Goal: Find specific page/section: Locate a particular part of the current website

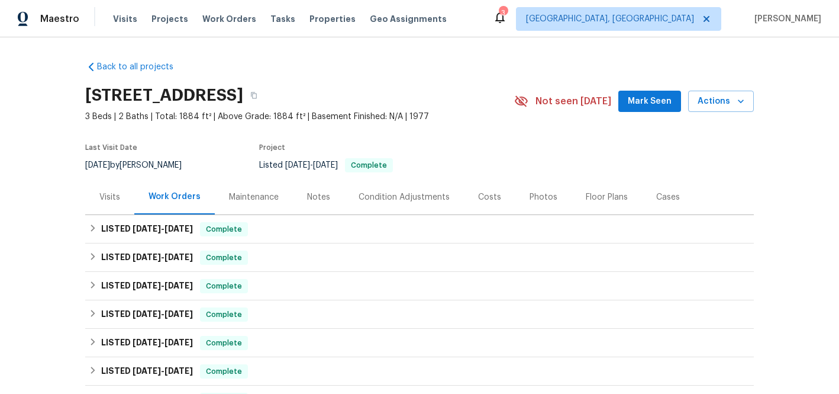
click at [104, 192] on div "Visits" at bounding box center [109, 197] width 21 height 12
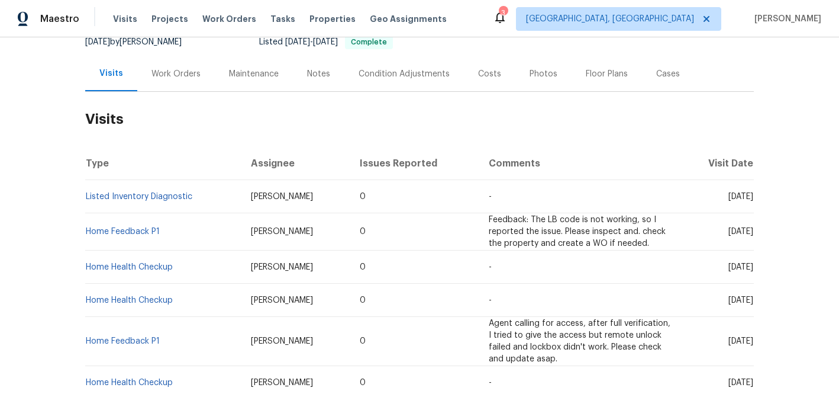
scroll to position [114, 0]
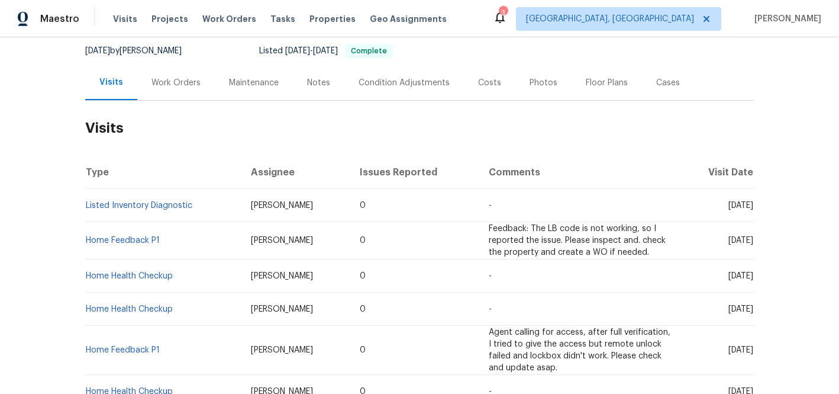
click at [179, 81] on div "Work Orders" at bounding box center [175, 83] width 49 height 12
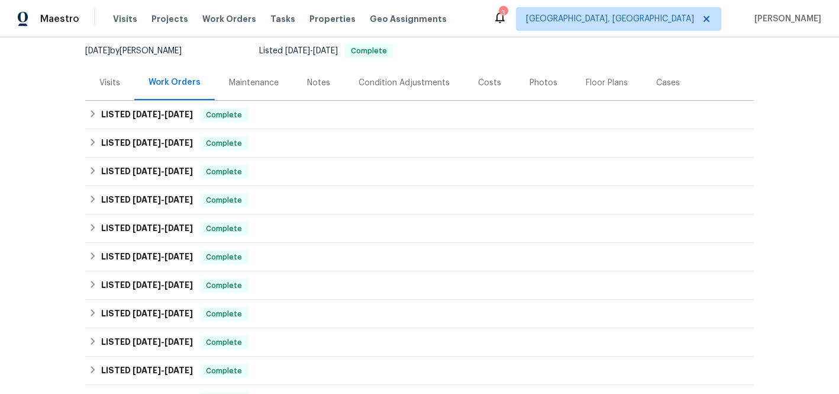
click at [312, 84] on div "Notes" at bounding box center [318, 83] width 23 height 12
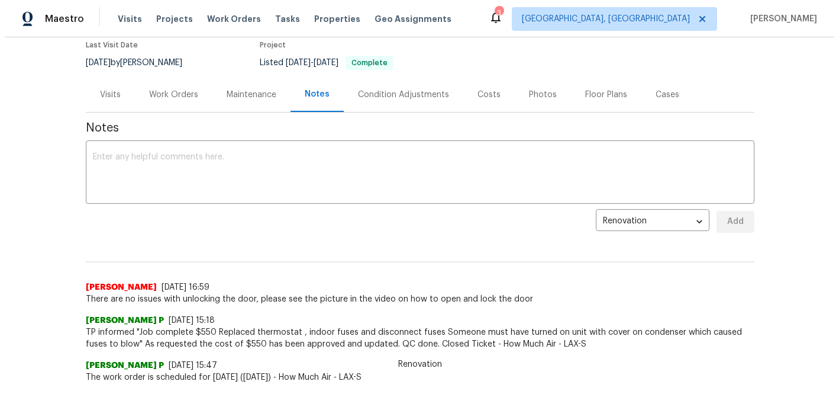
scroll to position [99, 0]
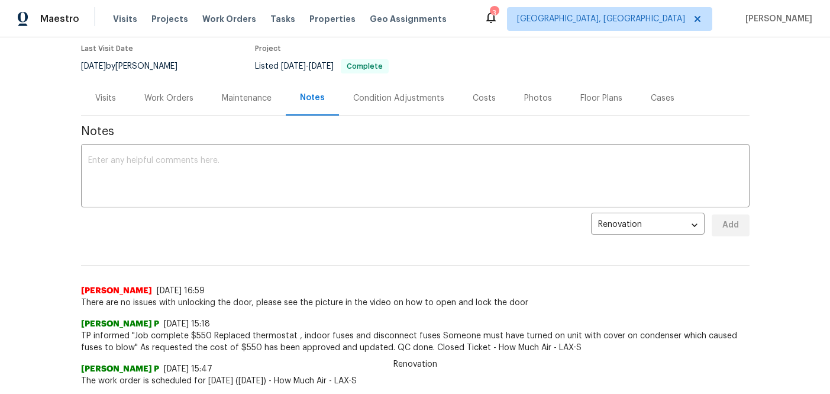
click at [530, 97] on div "Photos" at bounding box center [538, 98] width 28 height 12
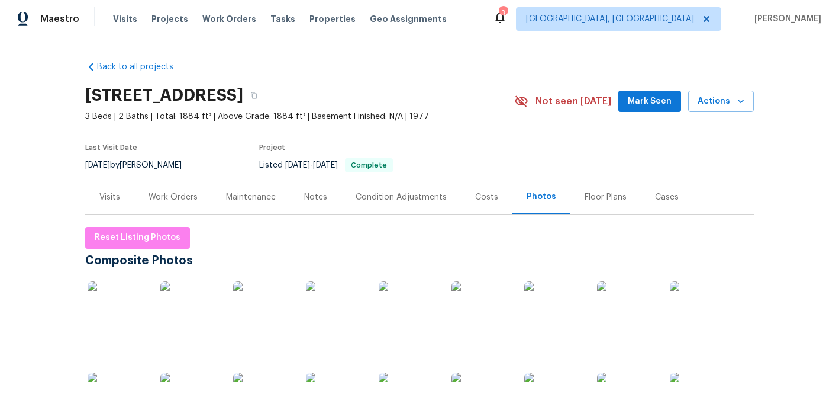
click at [298, 194] on div "Notes" at bounding box center [315, 196] width 51 height 35
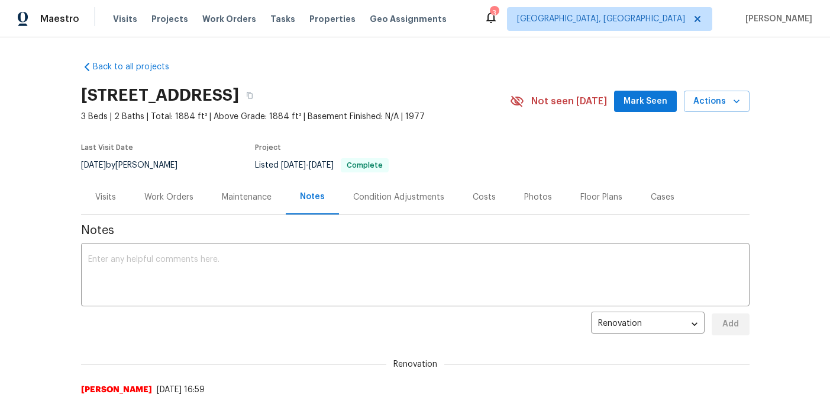
click at [107, 193] on div "Visits" at bounding box center [105, 197] width 21 height 12
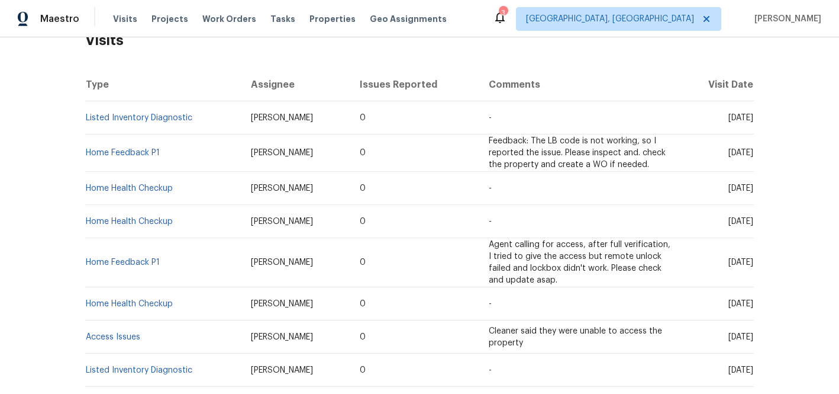
scroll to position [186, 0]
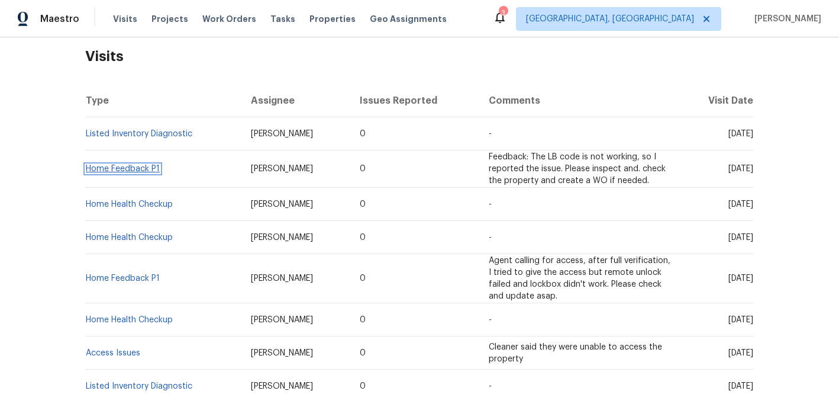
click at [137, 165] on link "Home Feedback P1" at bounding box center [123, 169] width 74 height 8
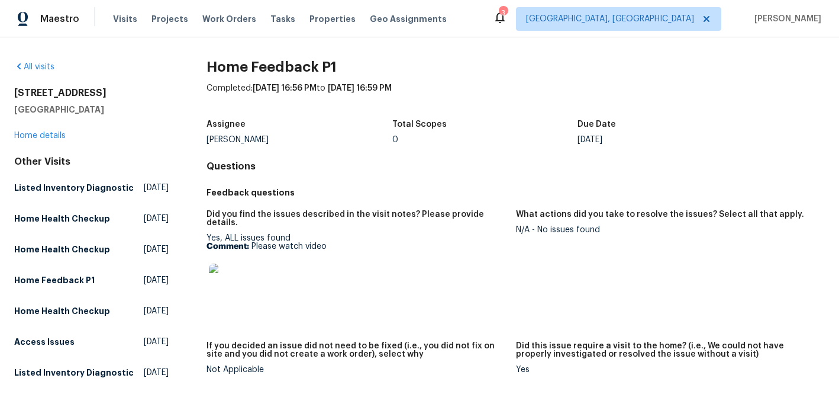
click at [224, 282] on img at bounding box center [228, 282] width 38 height 38
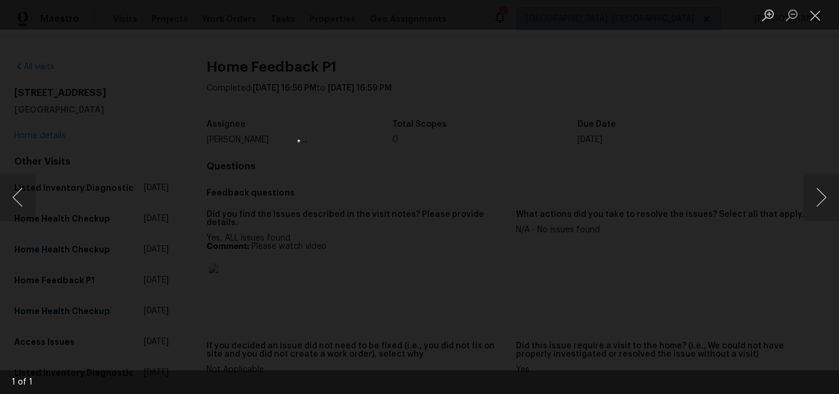
click at [399, 141] on img "Lightbox" at bounding box center [420, 197] width 244 height 114
click at [399, 141] on img "Lightbox" at bounding box center [440, 253] width 491 height 230
click at [398, 138] on img "Lightbox" at bounding box center [440, 253] width 491 height 230
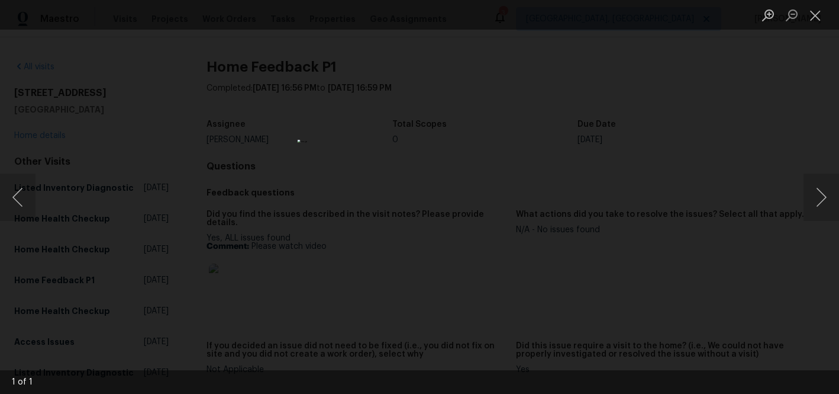
click at [398, 140] on img "Lightbox" at bounding box center [420, 197] width 244 height 114
click at [395, 140] on img "Lightbox" at bounding box center [420, 197] width 244 height 114
click at [820, 190] on button "Next image" at bounding box center [822, 196] width 36 height 47
click at [782, 150] on div "Lightbox" at bounding box center [419, 197] width 839 height 394
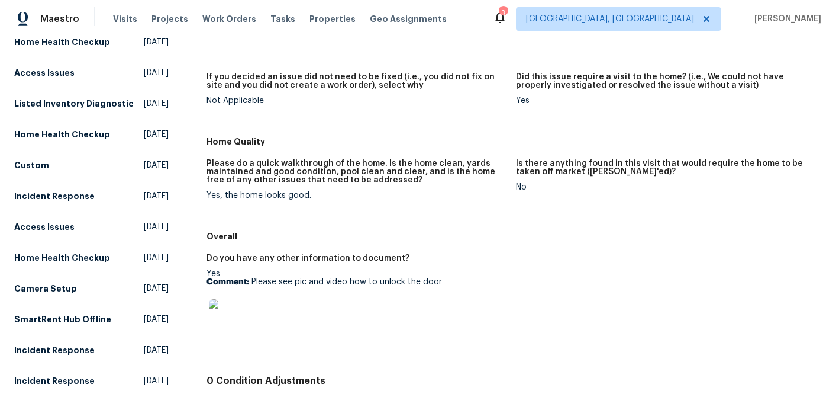
scroll to position [280, 0]
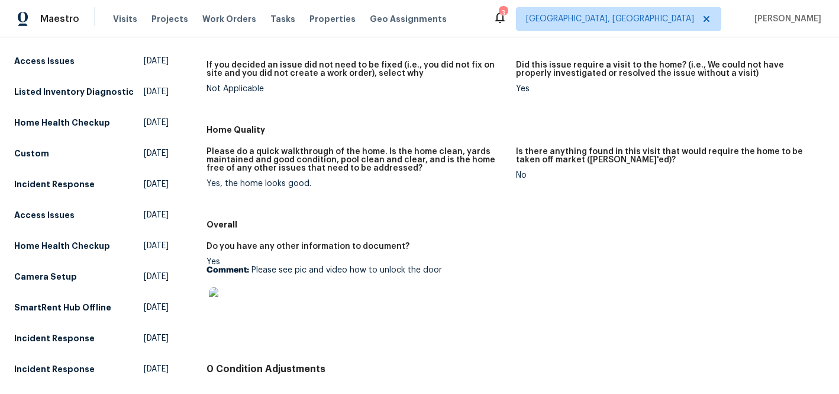
click at [225, 294] on img at bounding box center [228, 306] width 38 height 38
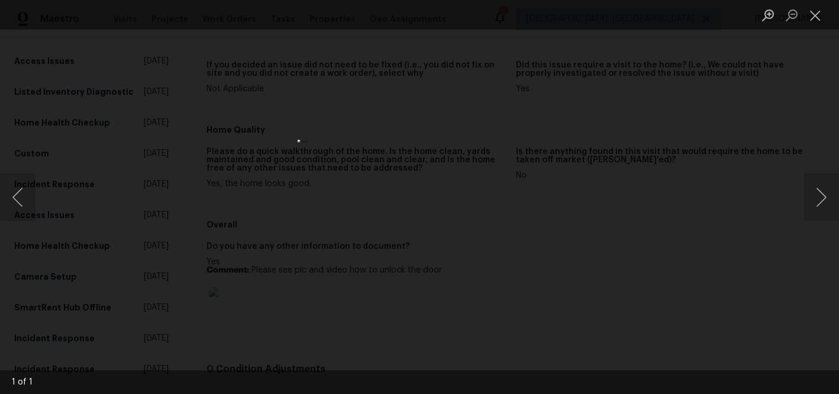
click at [752, 228] on div "Lightbox" at bounding box center [419, 197] width 839 height 394
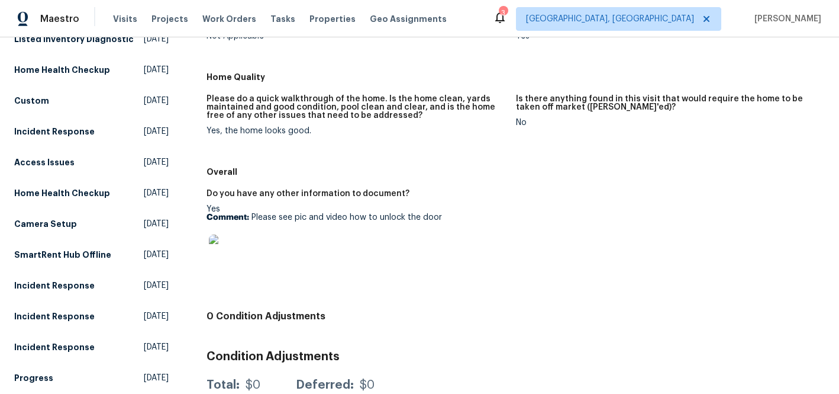
scroll to position [334, 0]
click at [223, 248] on img at bounding box center [228, 253] width 38 height 38
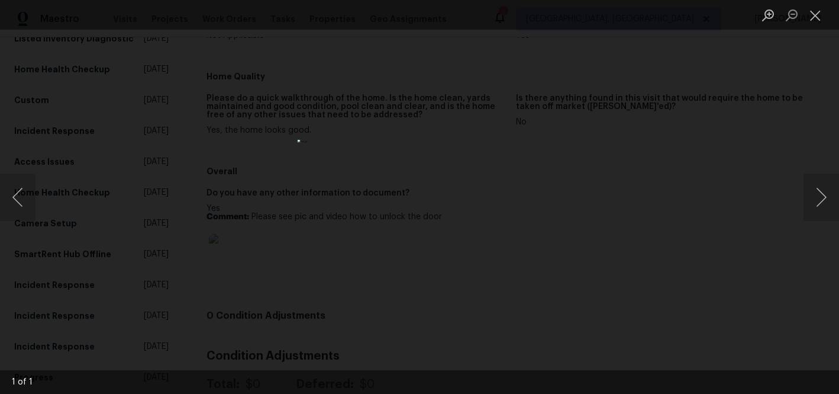
click at [390, 140] on img "Lightbox" at bounding box center [420, 197] width 244 height 114
